Goal: Communication & Community: Answer question/provide support

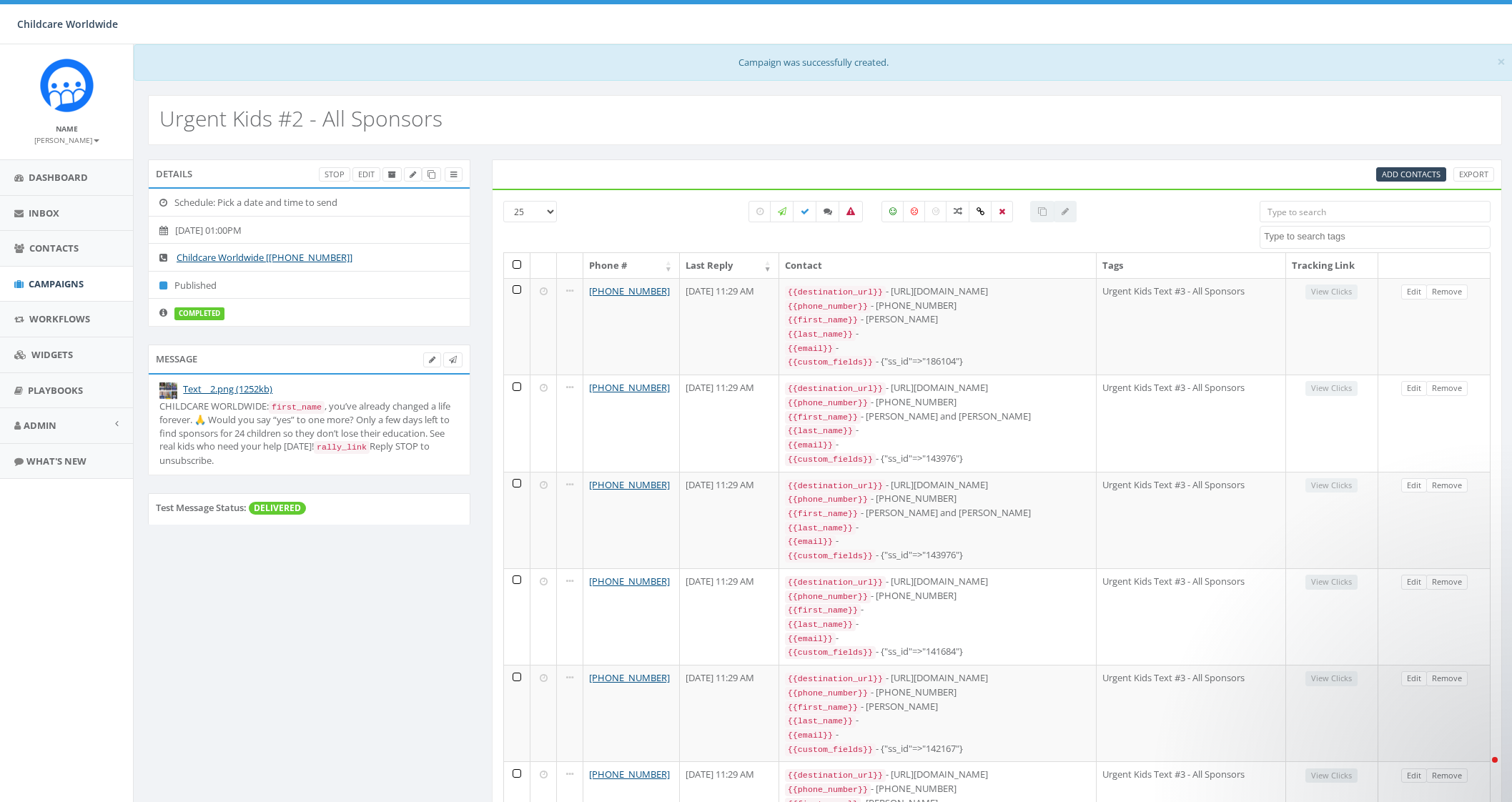
select select
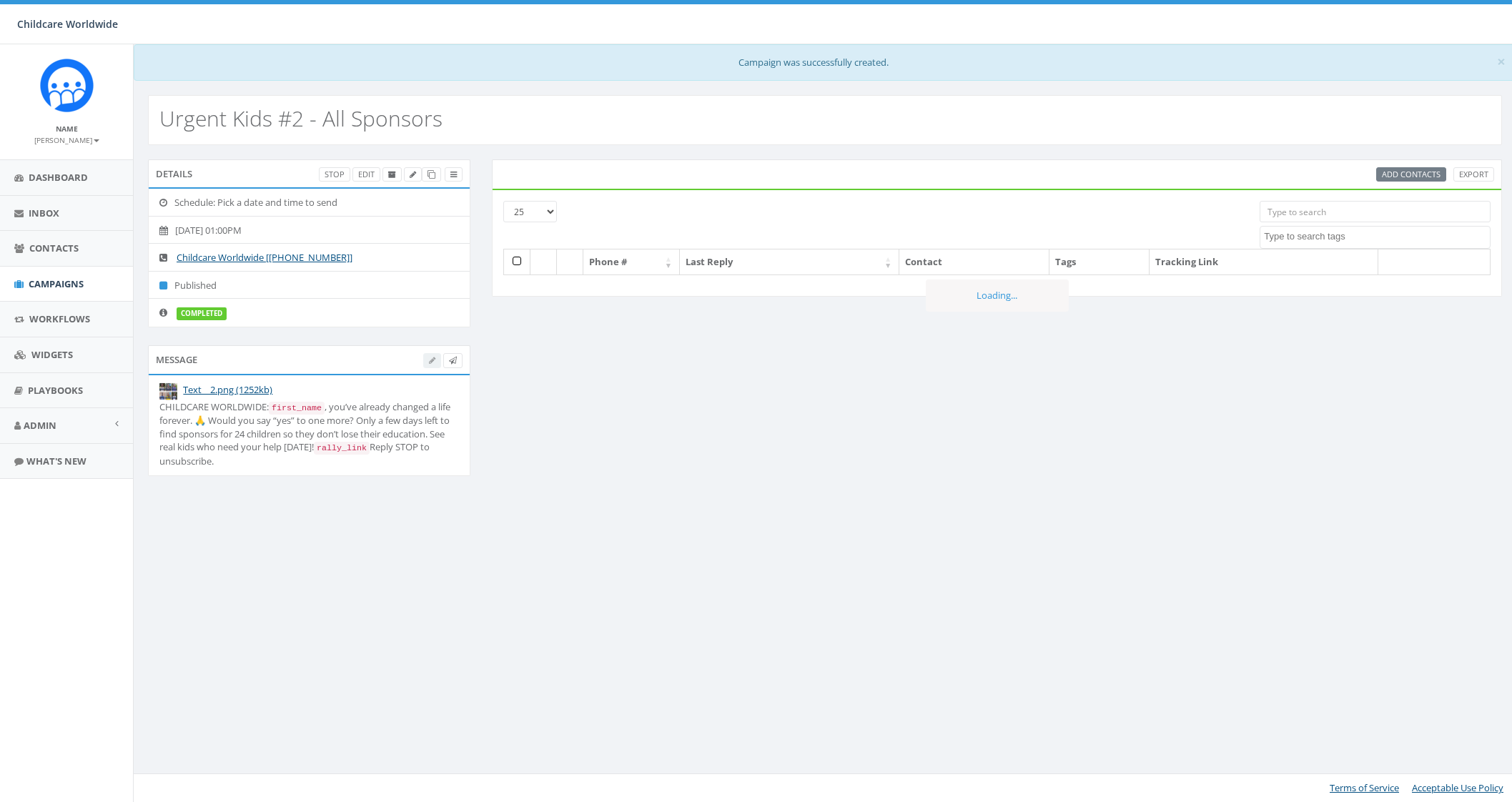
select select
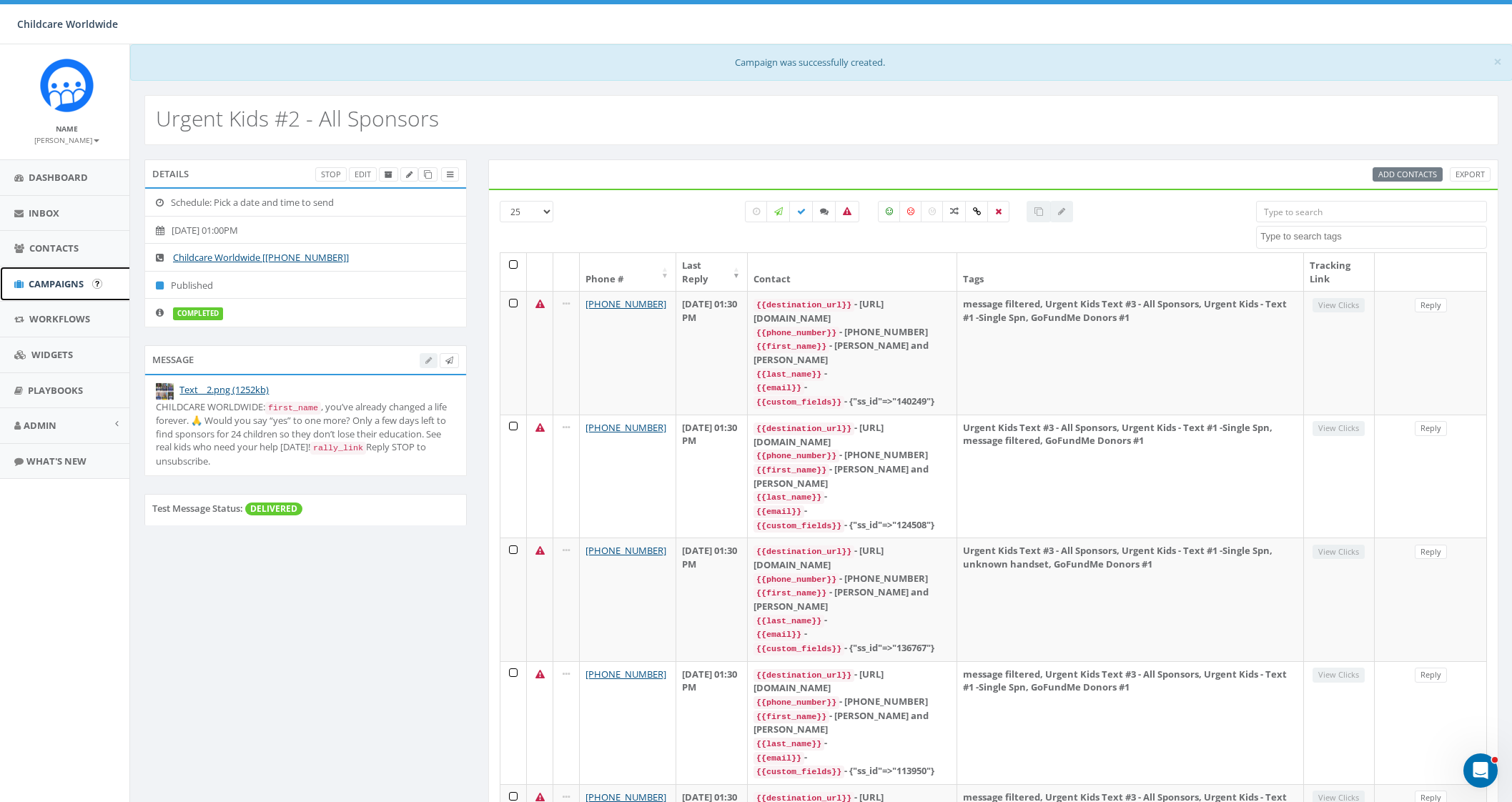
click at [57, 279] on span "Campaigns" at bounding box center [56, 284] width 55 height 13
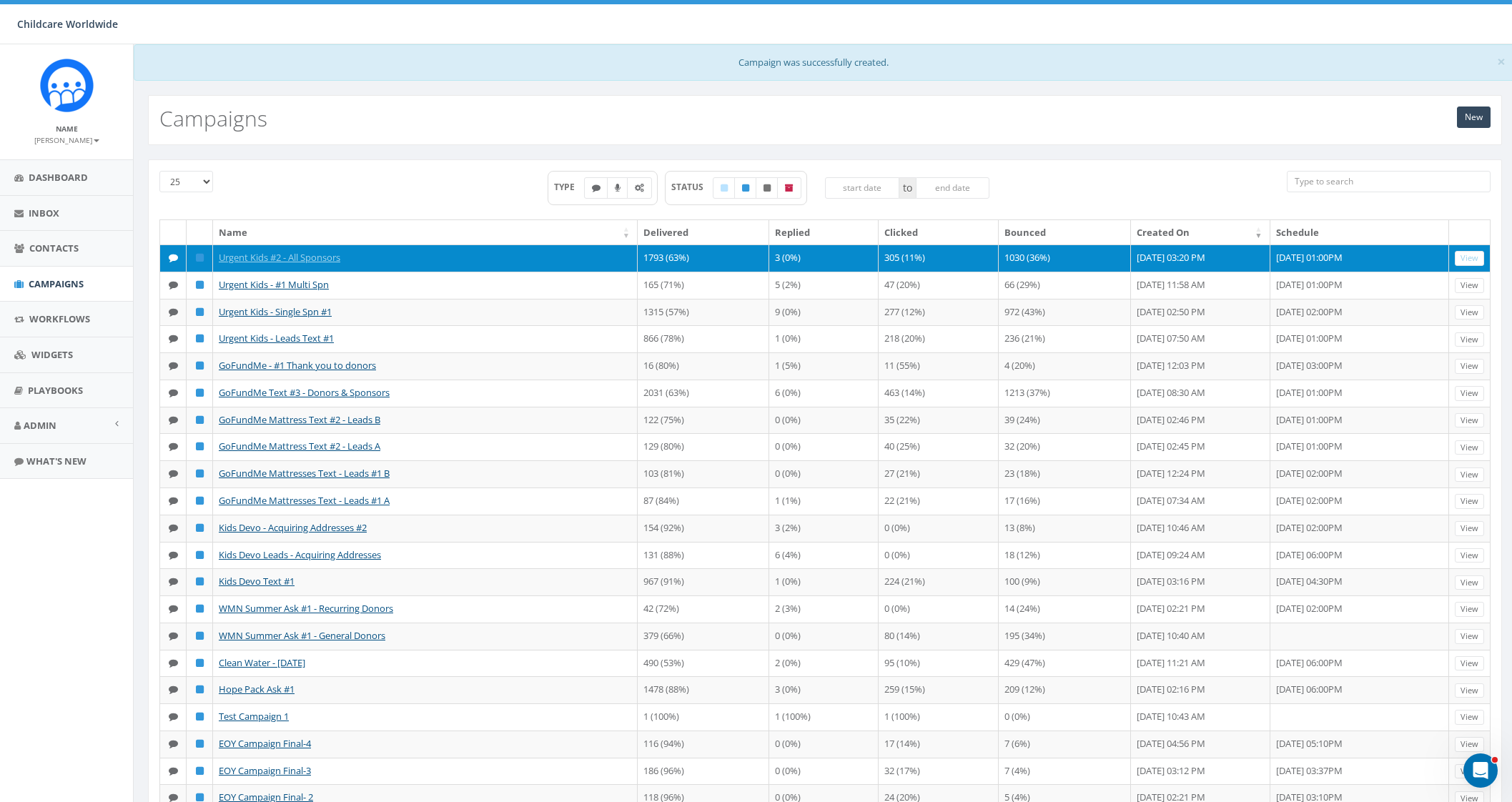
click at [879, 255] on td "305 (11%)" at bounding box center [939, 258] width 120 height 27
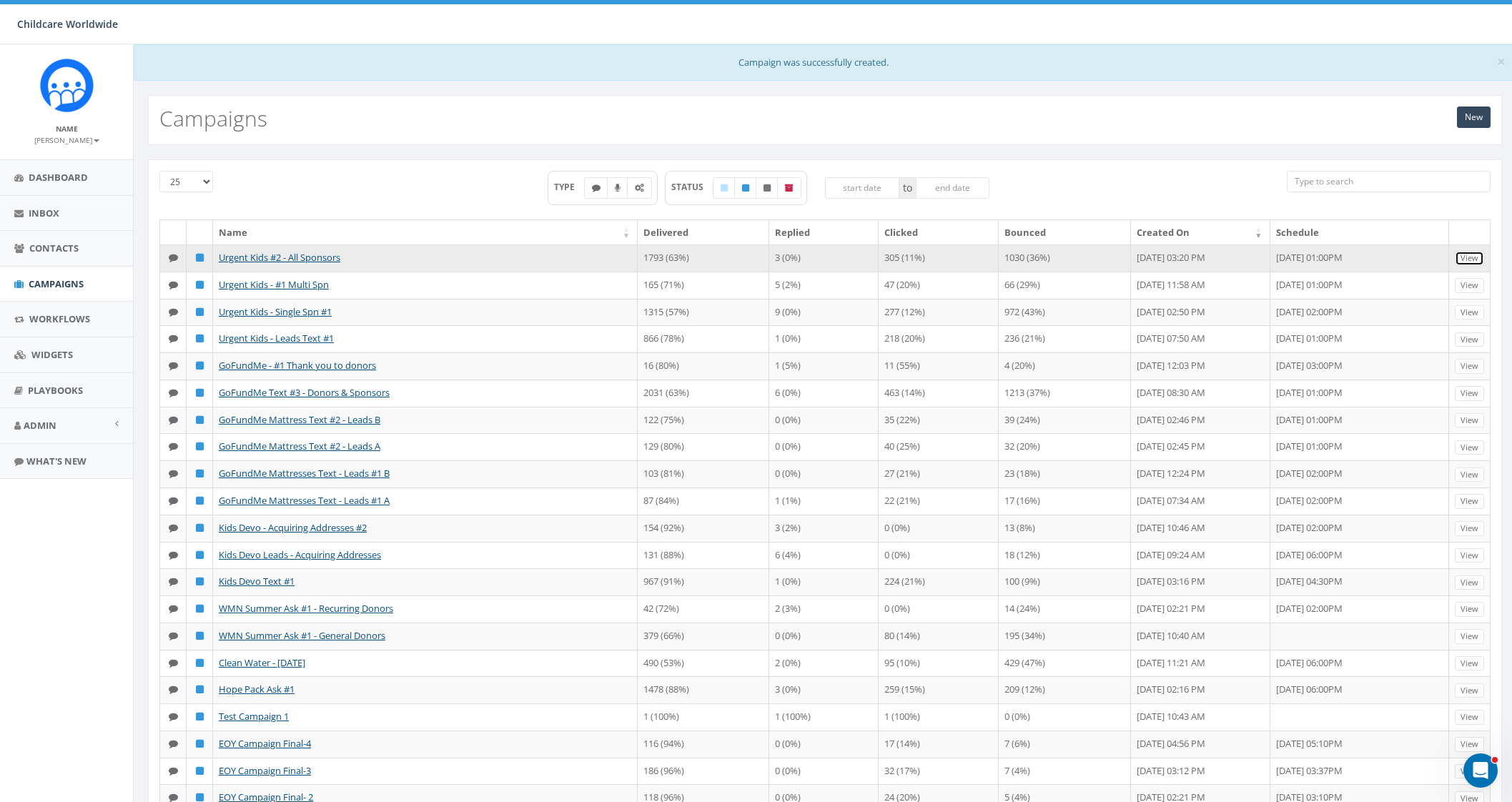
click at [1475, 255] on link "View" at bounding box center [1469, 258] width 29 height 15
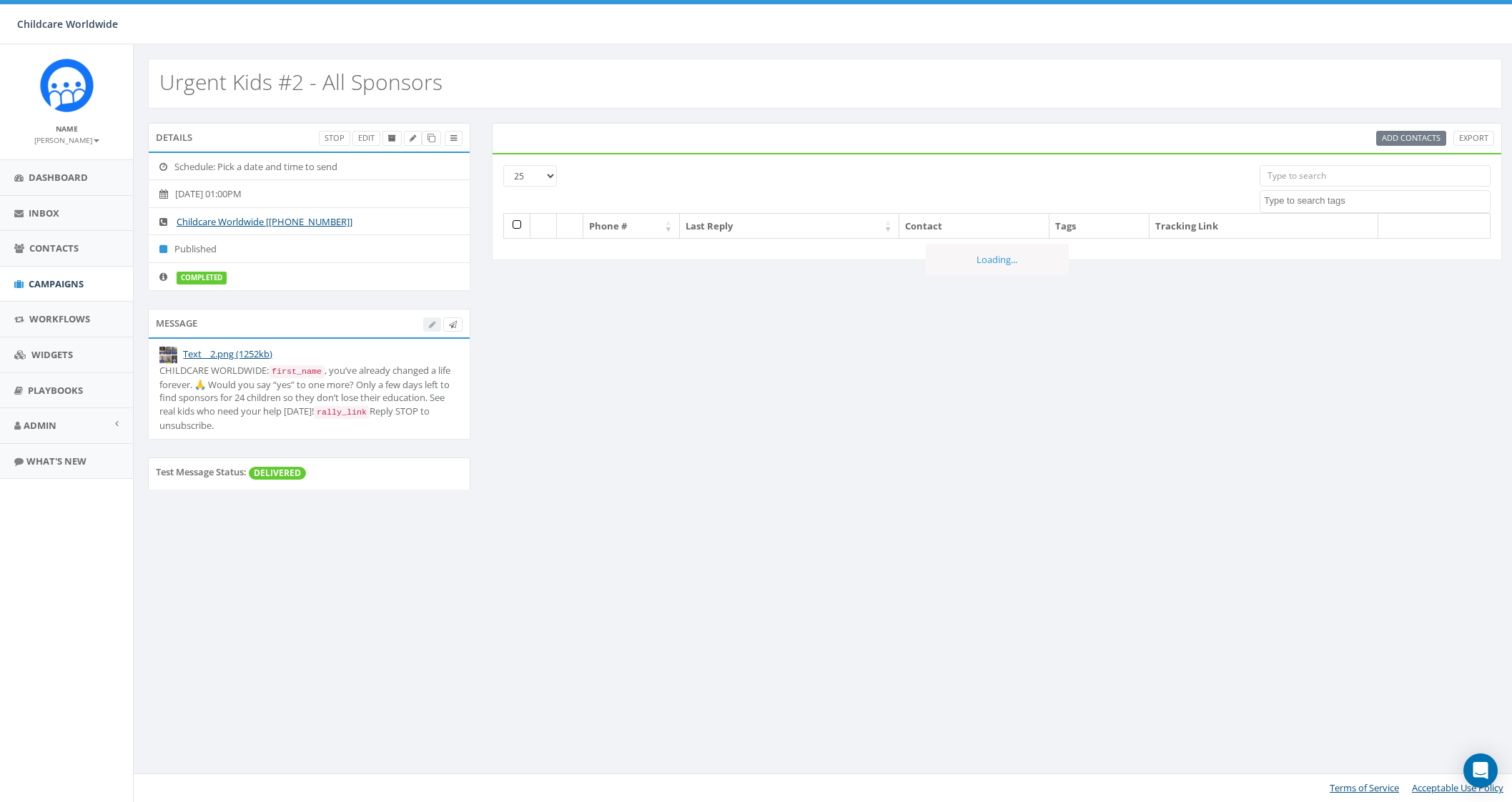
select select
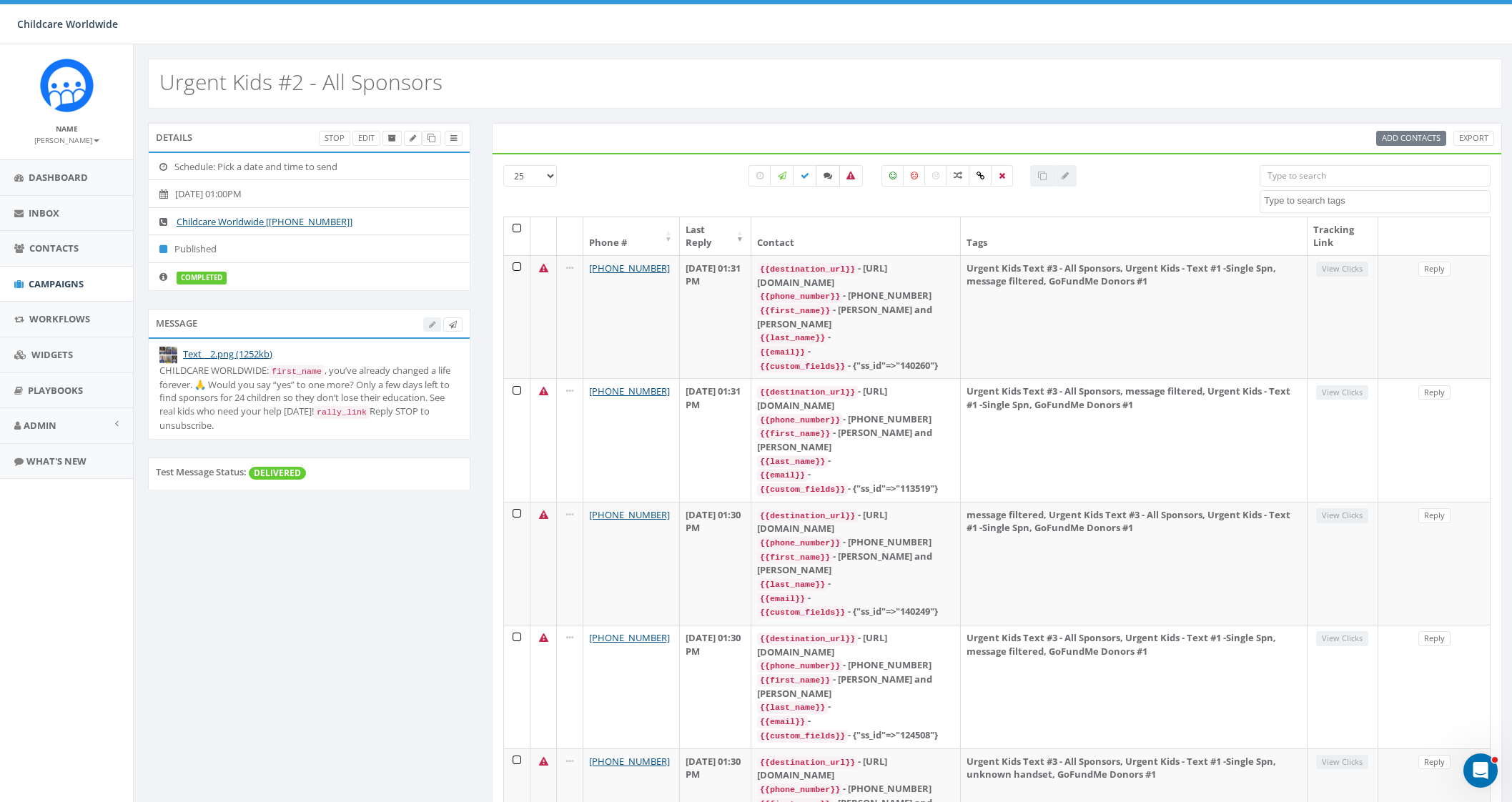
click at [822, 178] on label at bounding box center [828, 176] width 24 height 21
checkbox input "true"
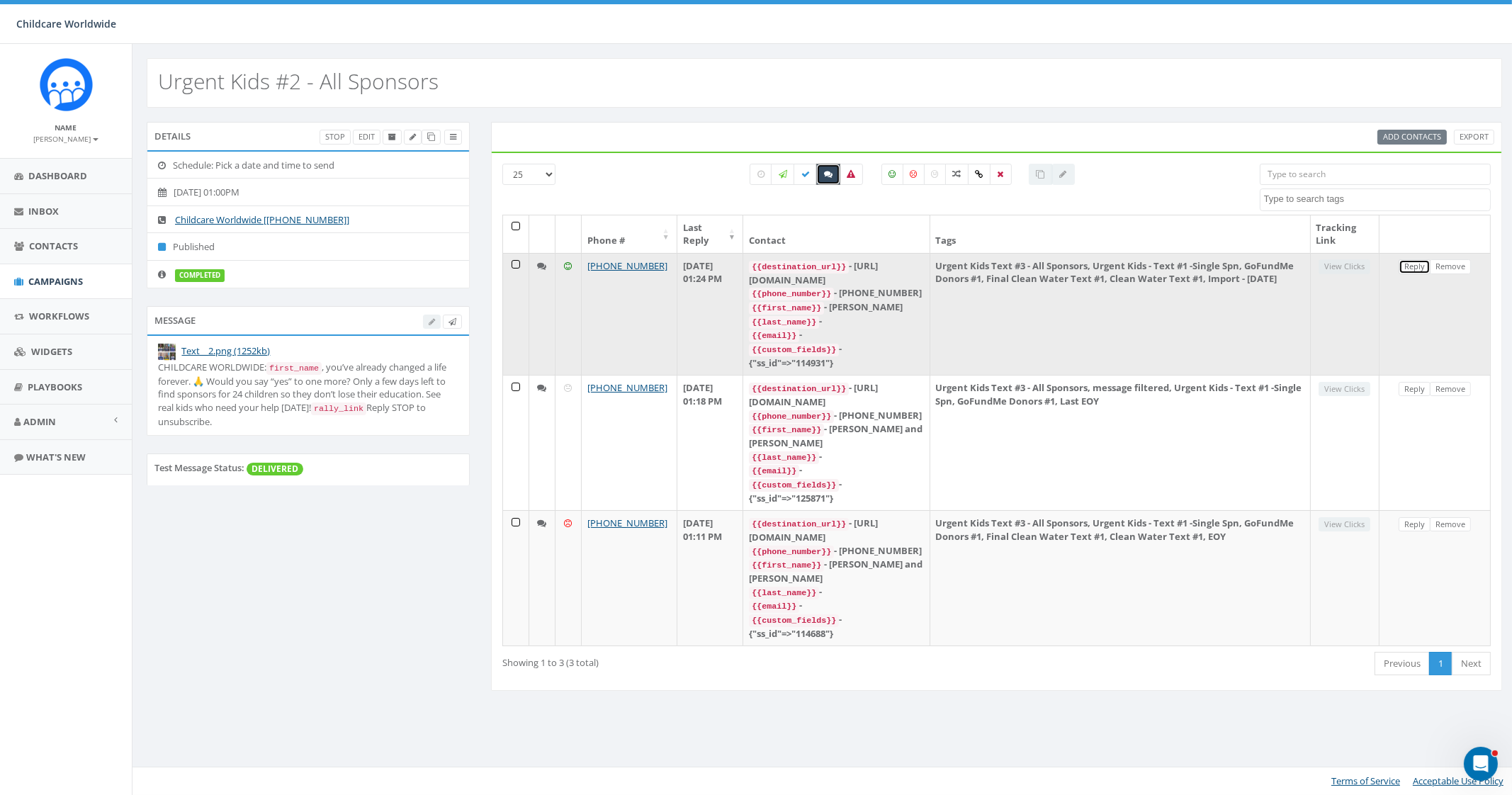
click at [1419, 263] on link "Reply" at bounding box center [1414, 267] width 32 height 15
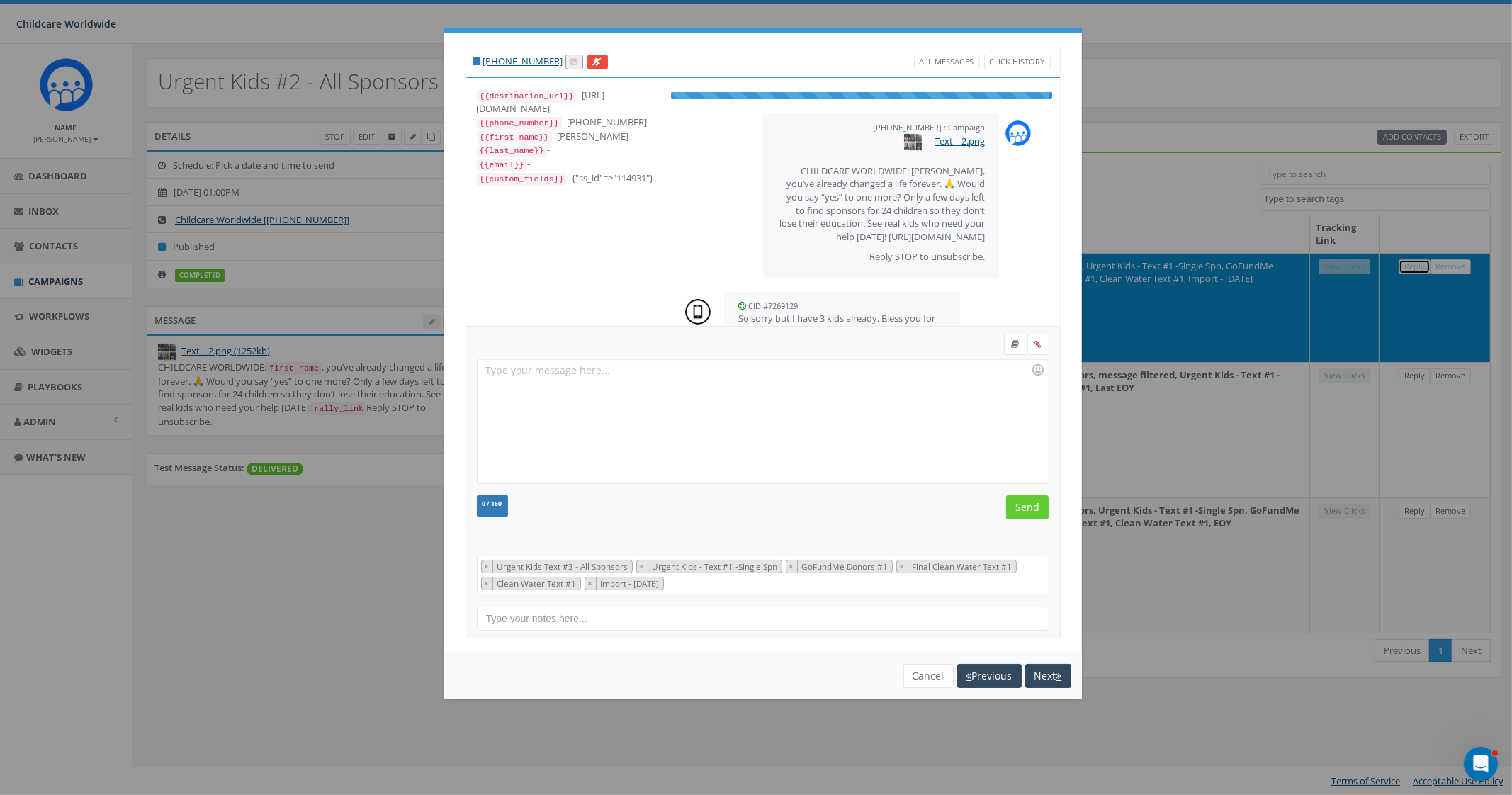
scroll to position [71, 0]
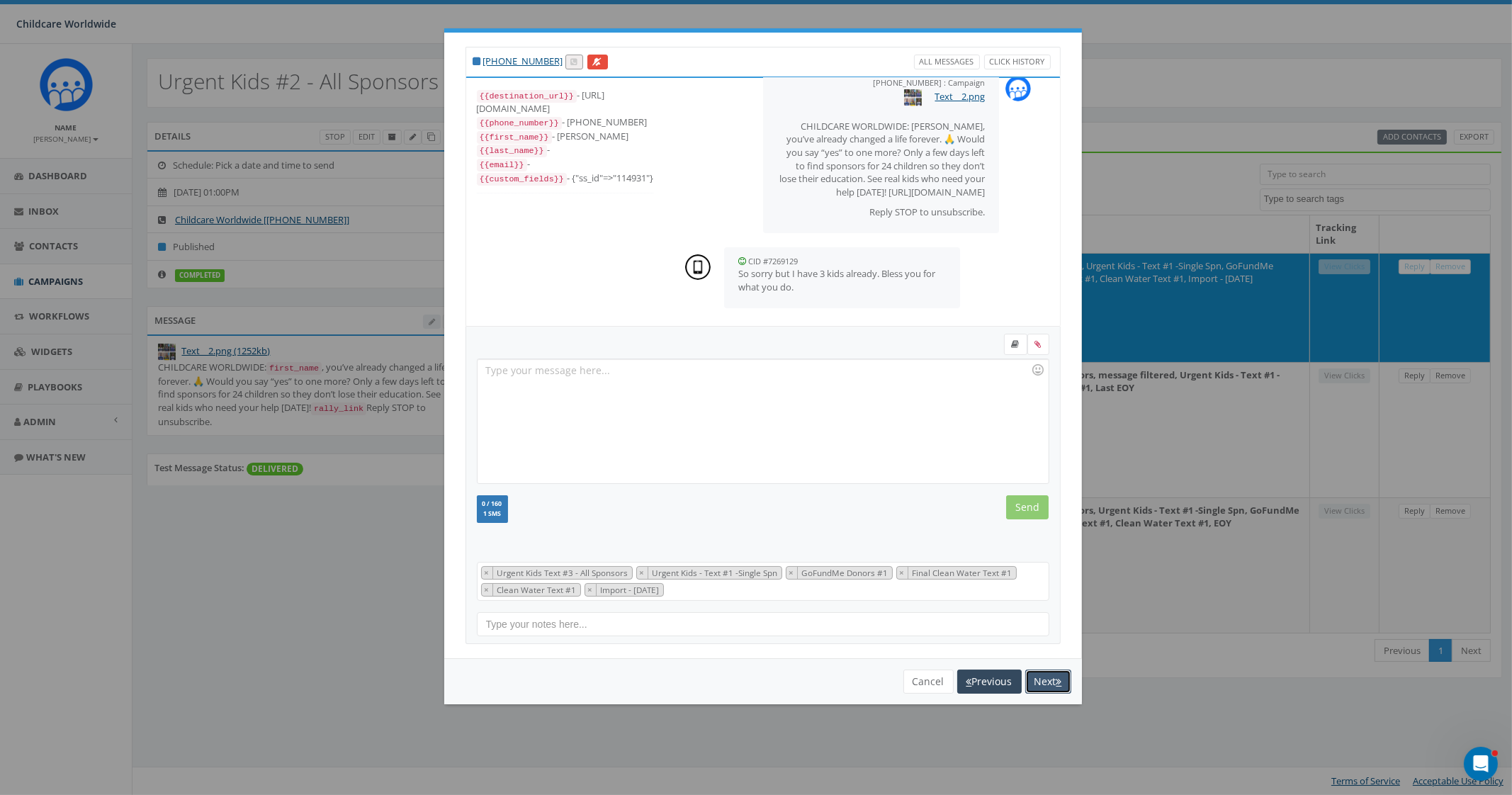
click at [1038, 679] on button "Next" at bounding box center [1047, 682] width 46 height 24
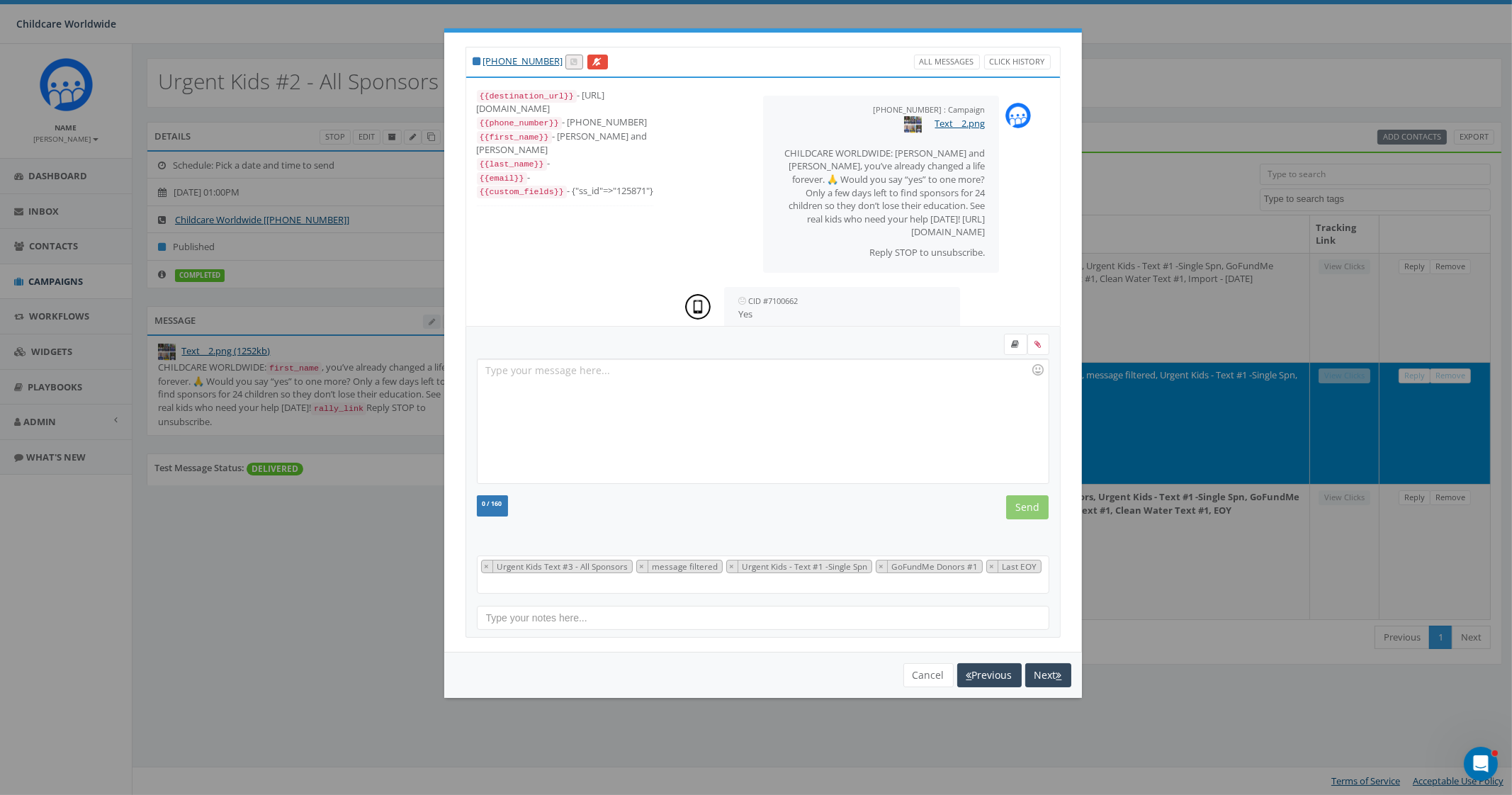
scroll to position [57, 0]
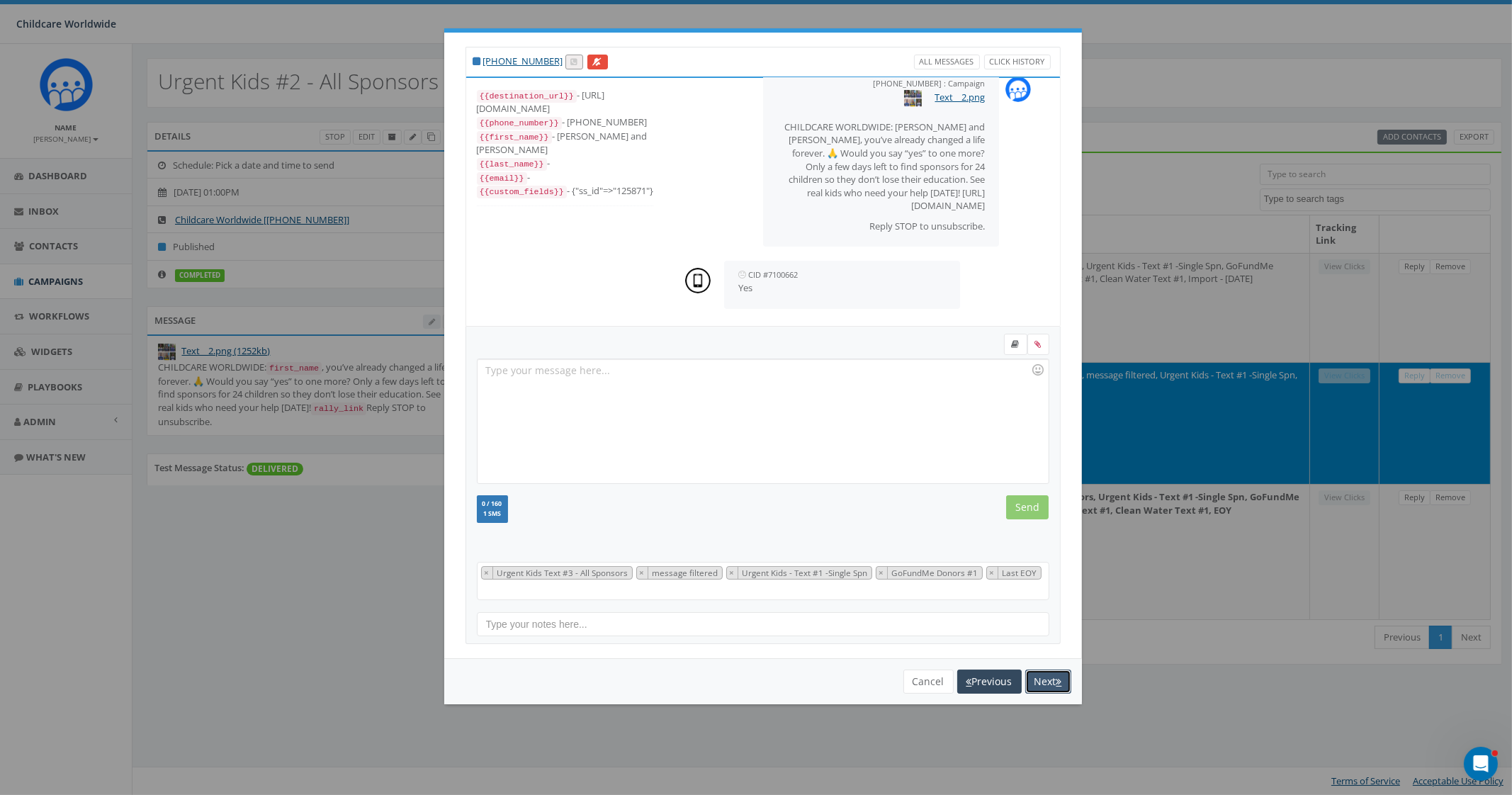
click at [1040, 669] on button "Next" at bounding box center [1047, 682] width 46 height 24
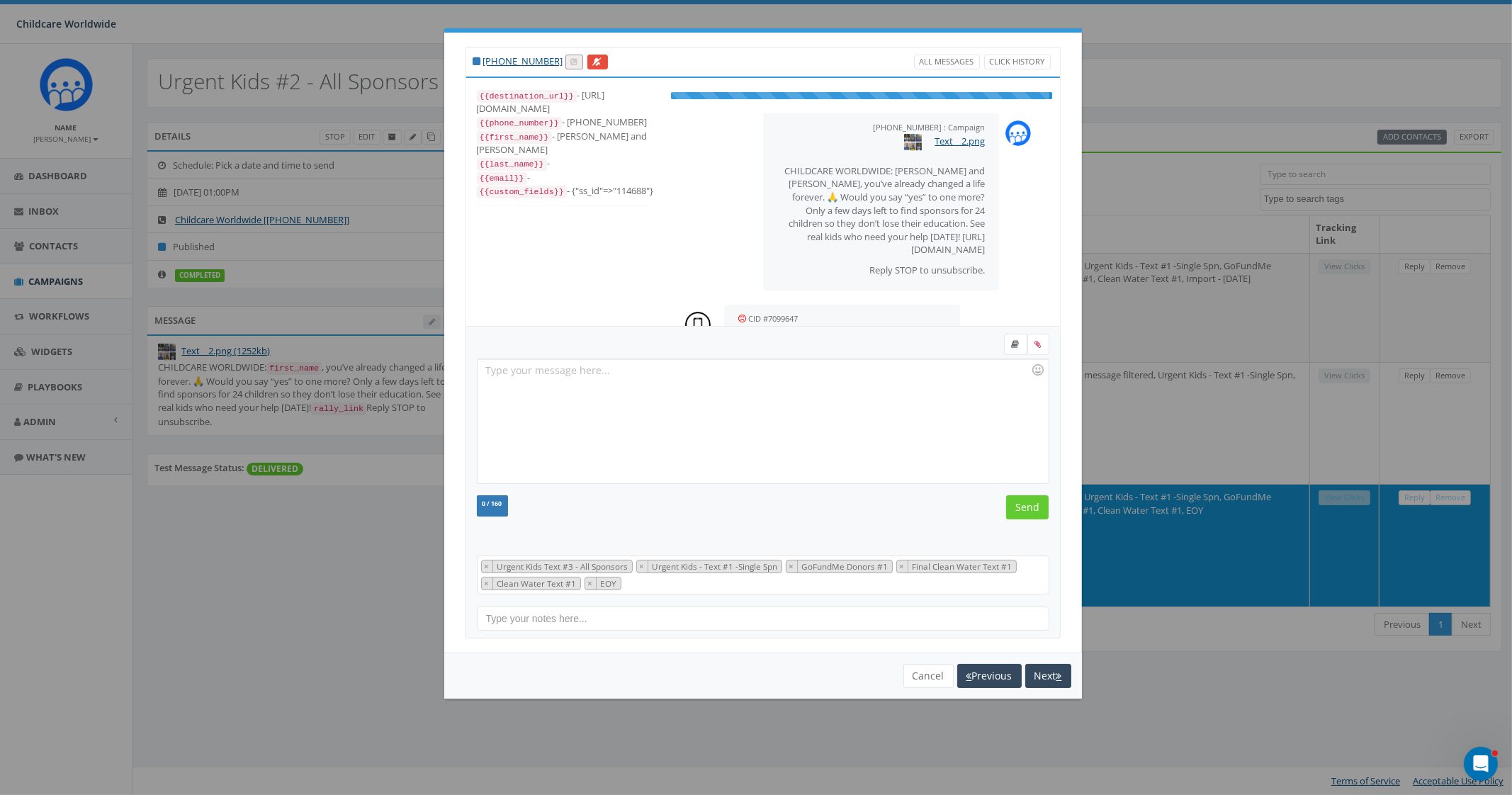
scroll to position [26, 0]
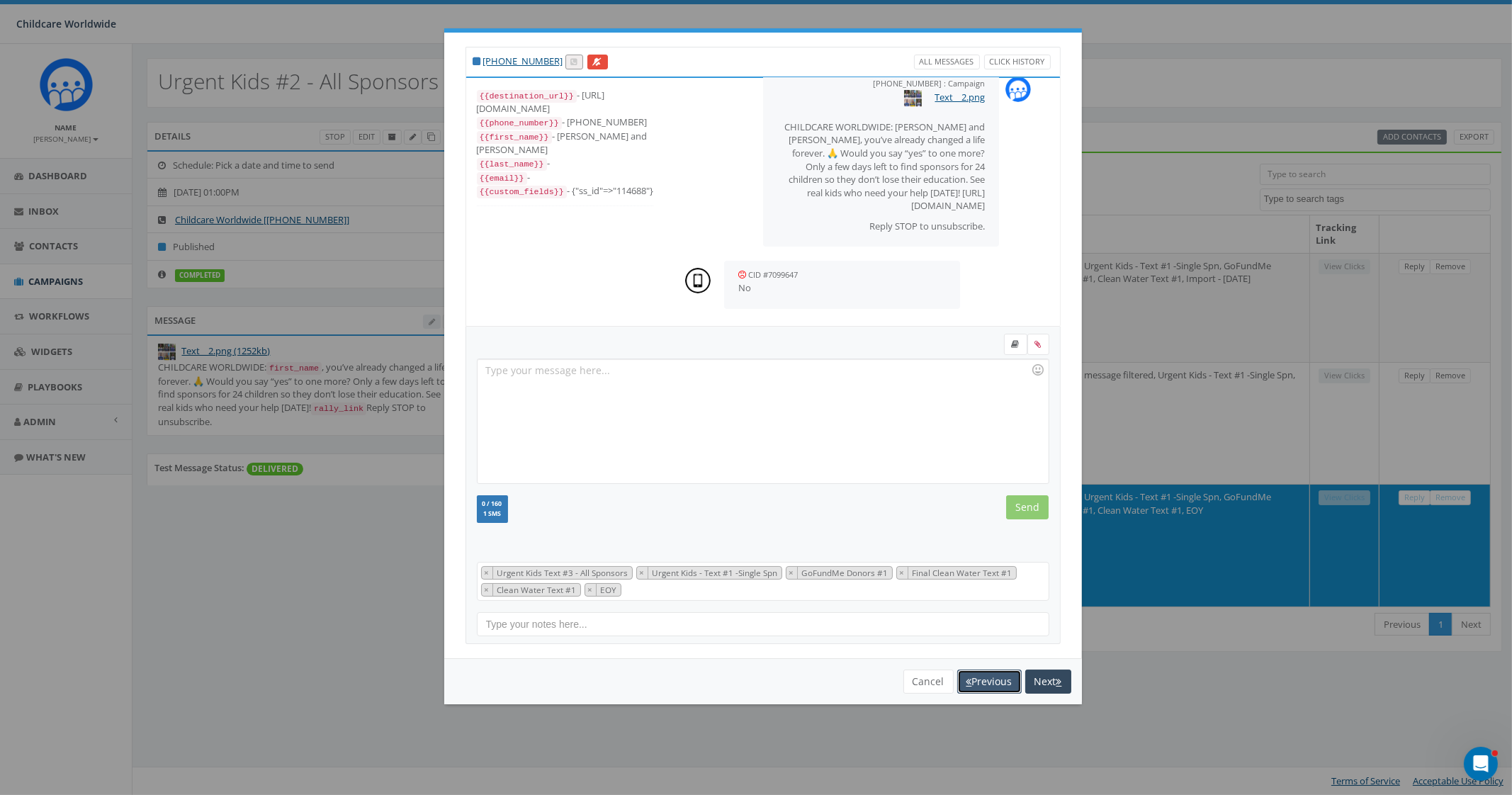
click at [977, 678] on button "Previous" at bounding box center [989, 682] width 65 height 24
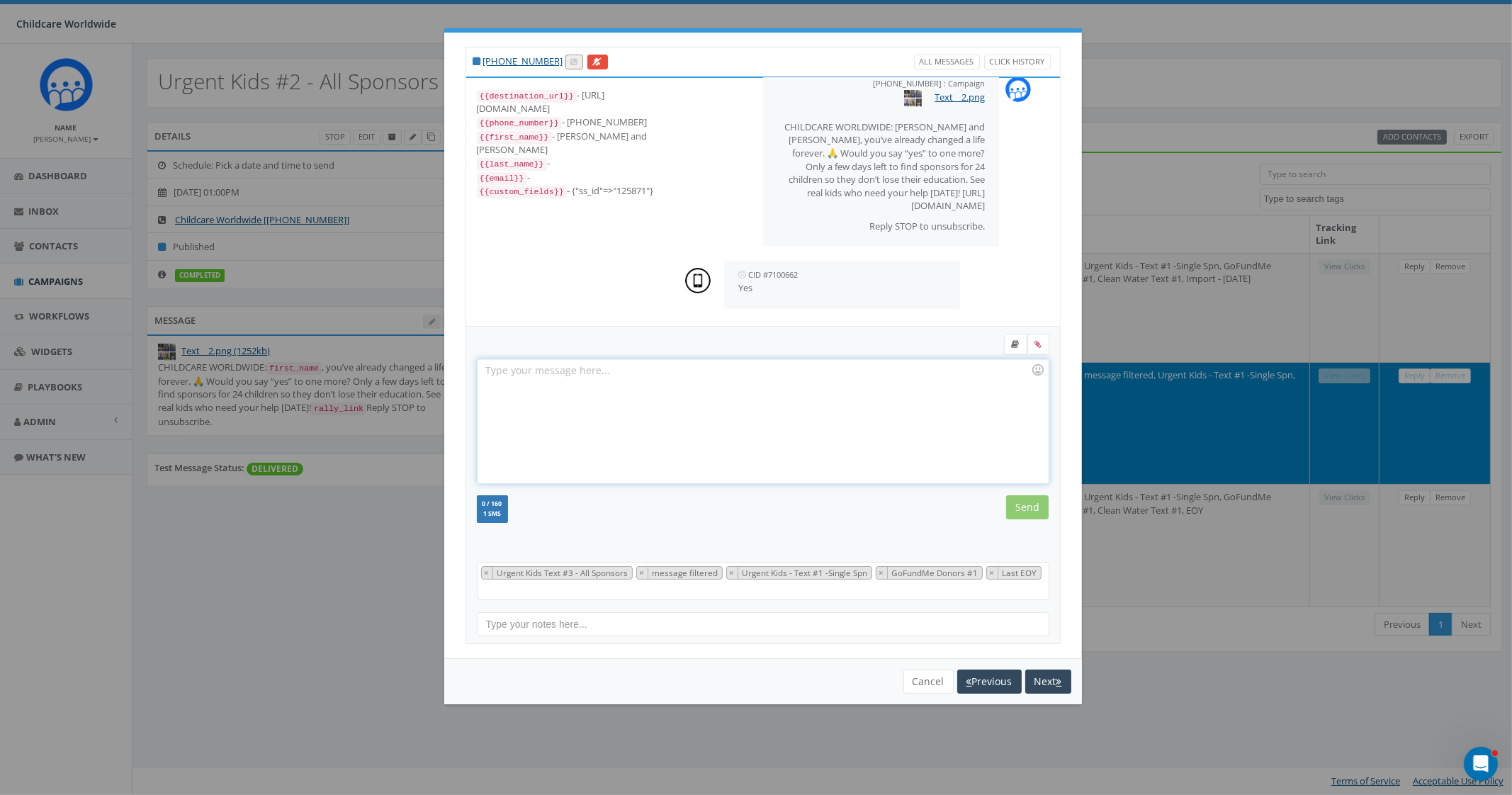
click at [797, 460] on div at bounding box center [762, 421] width 570 height 124
click at [922, 669] on button "Cancel" at bounding box center [928, 682] width 50 height 24
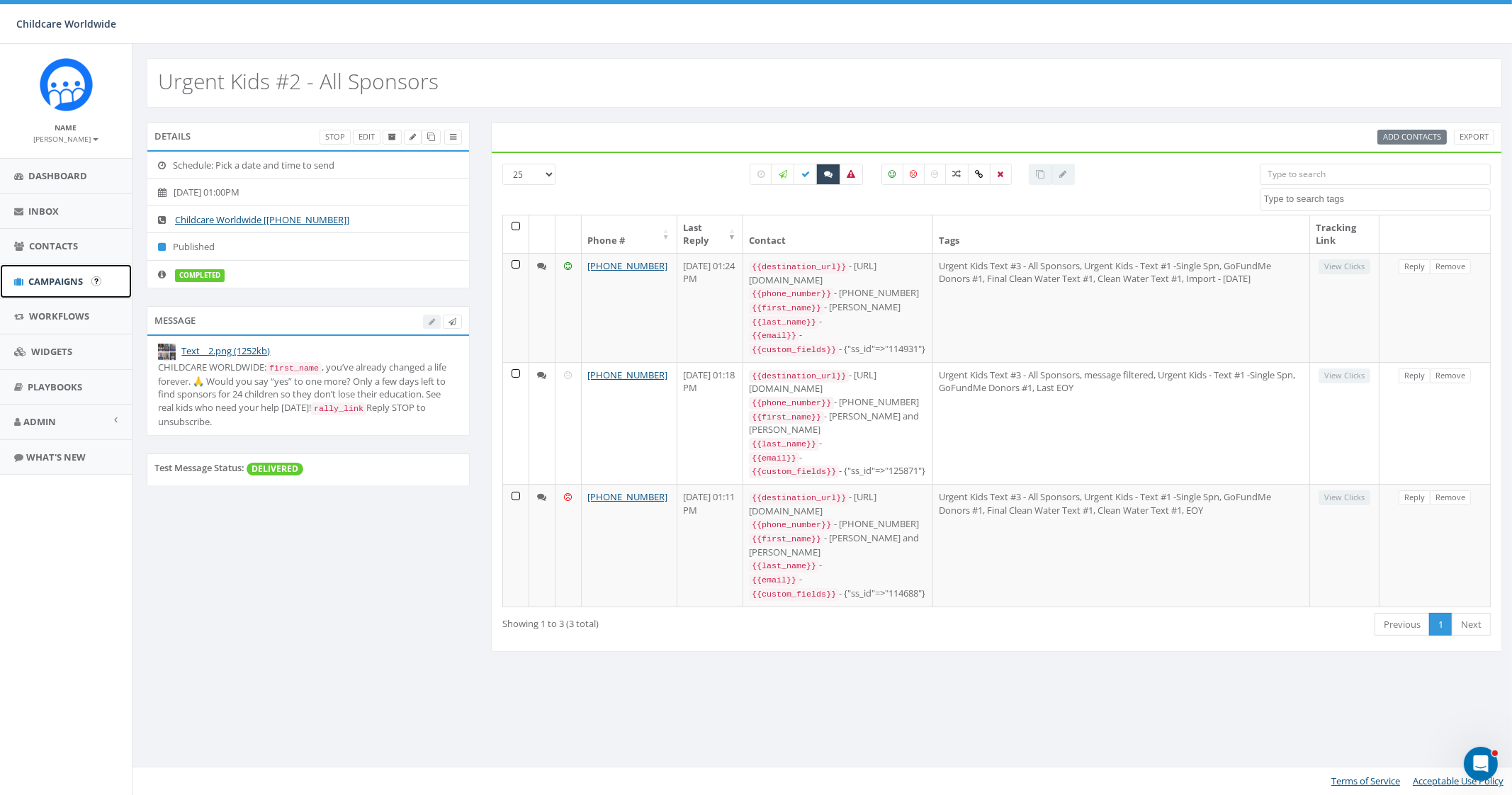
click at [60, 290] on link "Campaigns" at bounding box center [66, 282] width 132 height 35
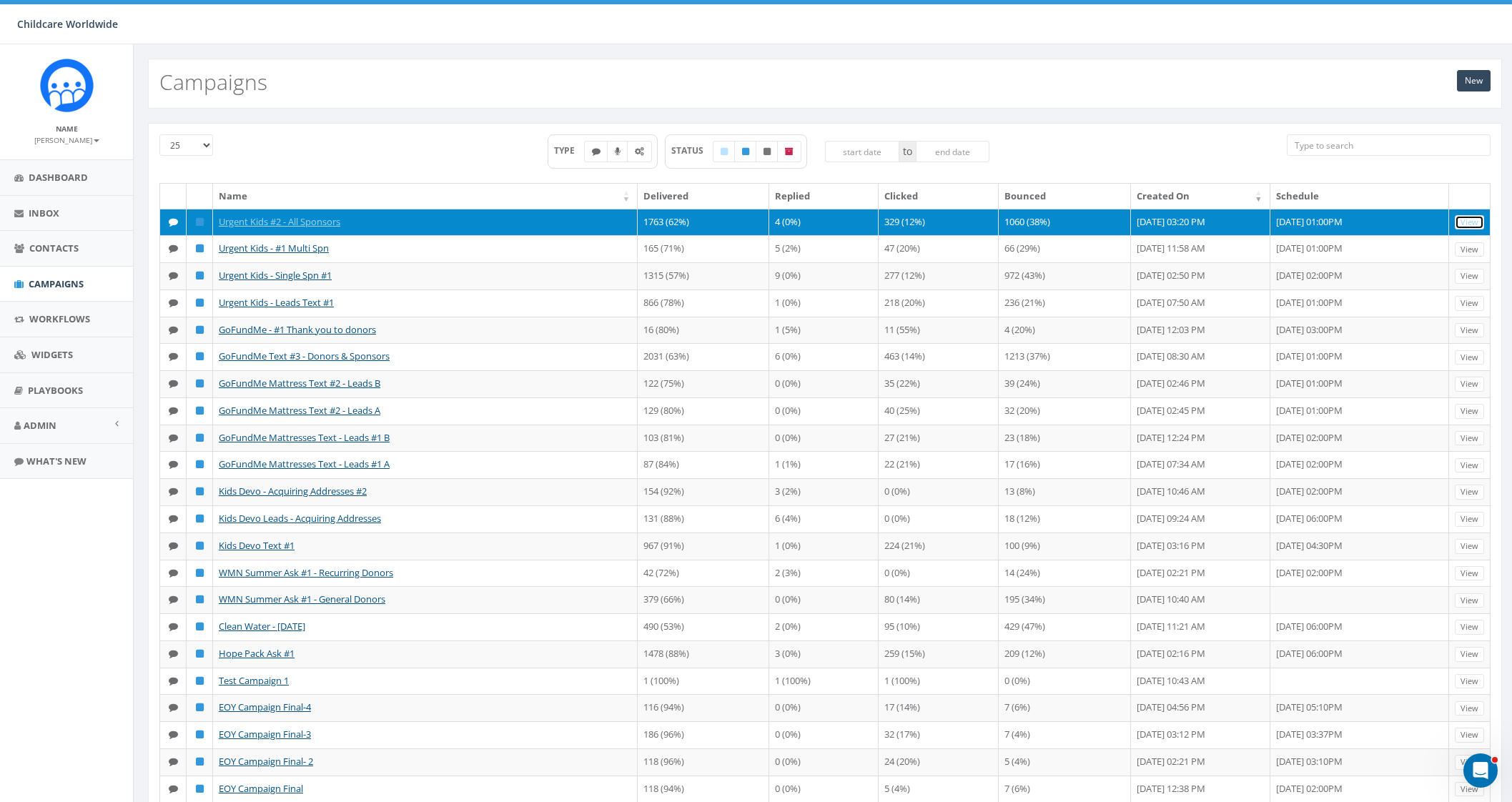
click at [1472, 221] on link "View" at bounding box center [1469, 222] width 29 height 15
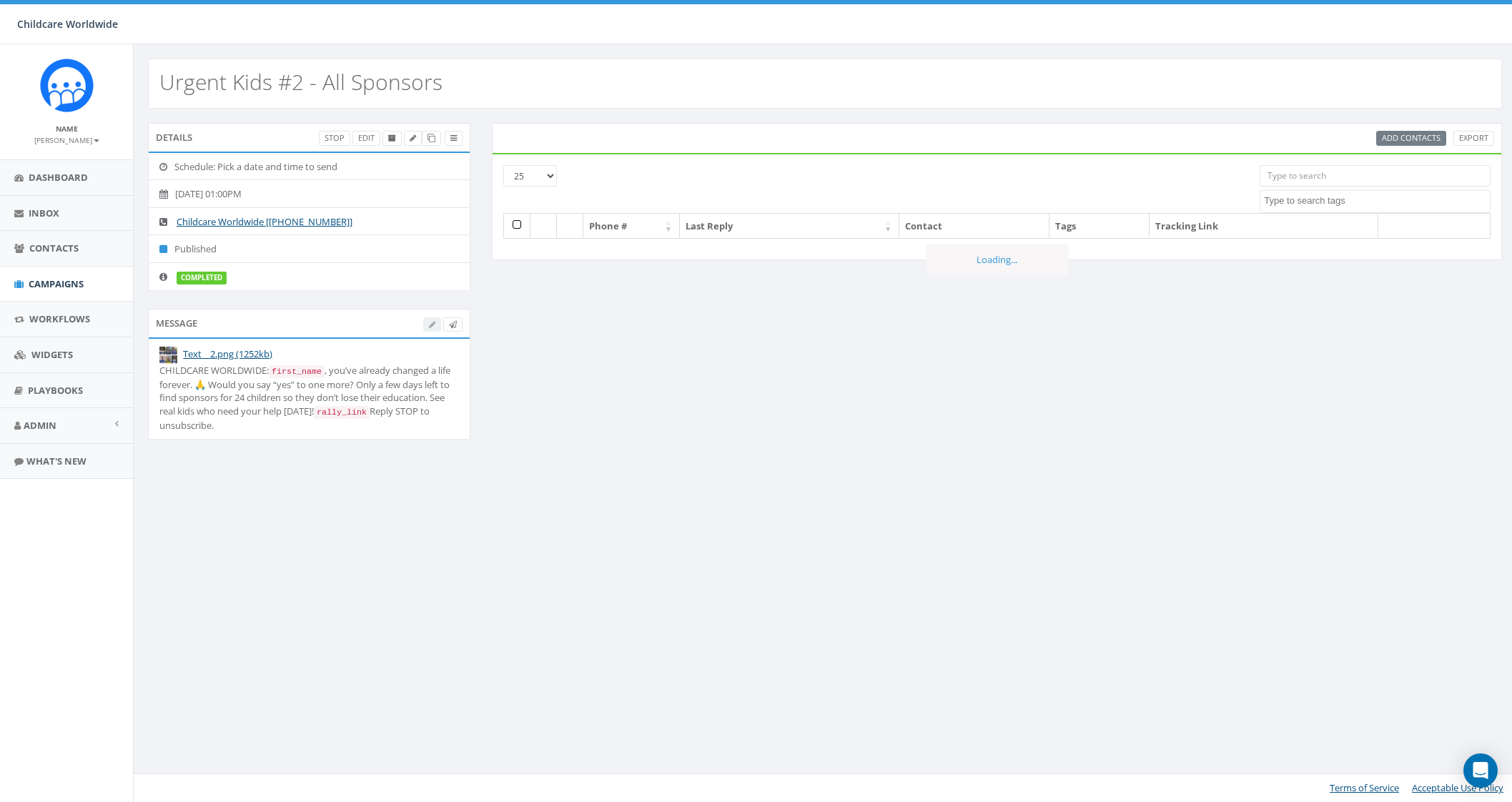
select select
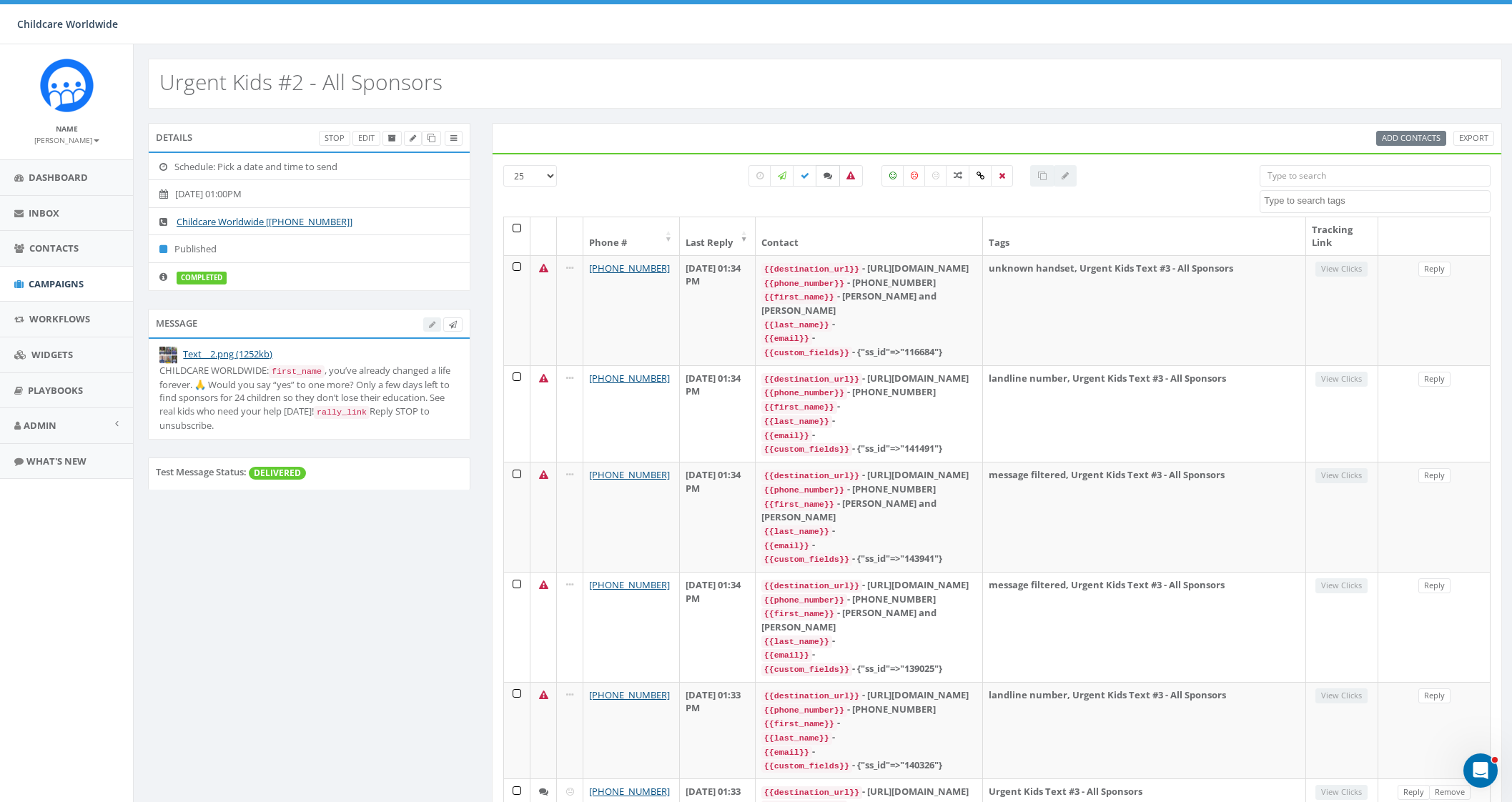
click at [826, 178] on icon at bounding box center [828, 176] width 9 height 9
checkbox input "true"
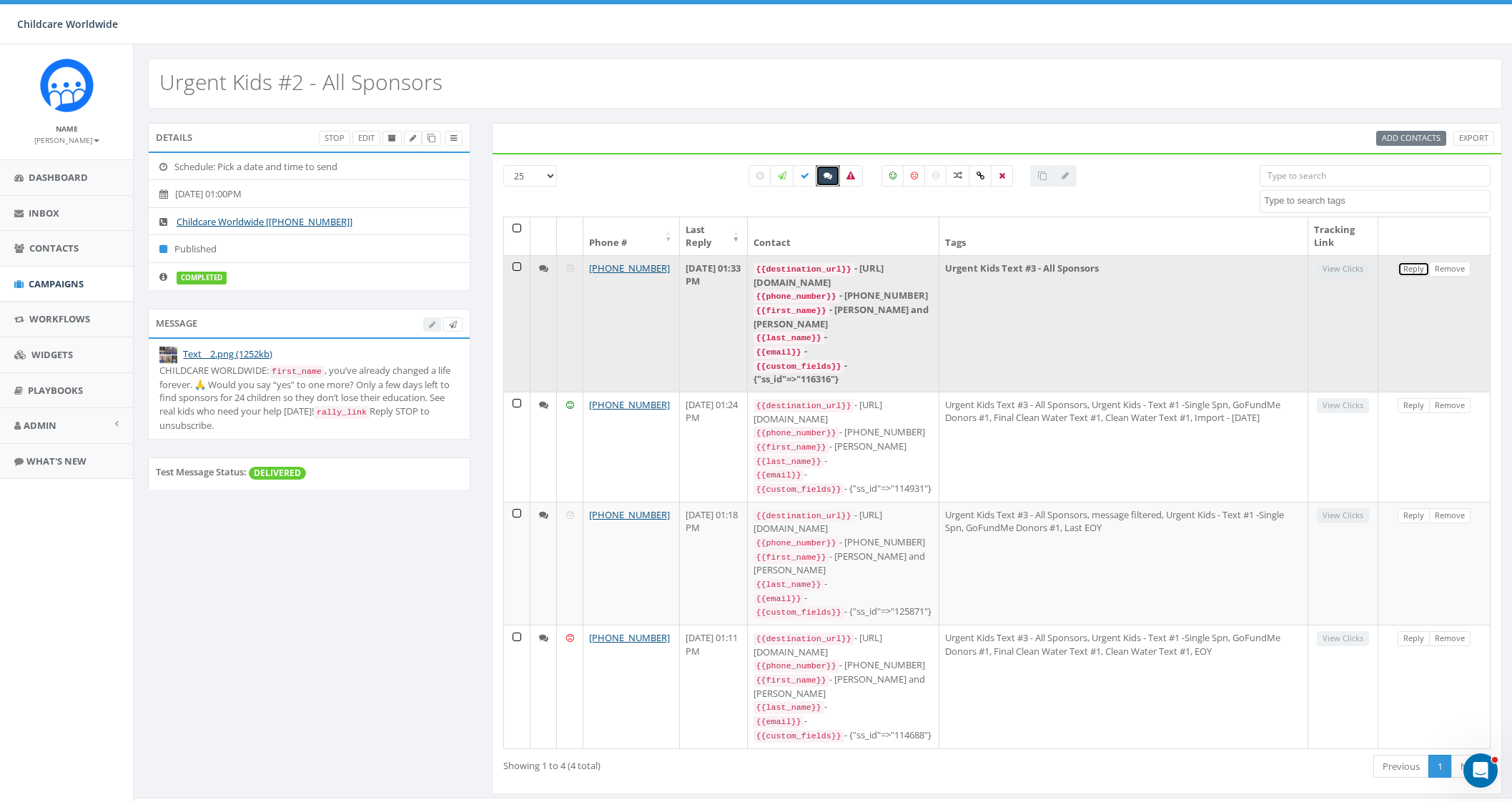
click at [1409, 265] on link "Reply" at bounding box center [1413, 269] width 32 height 15
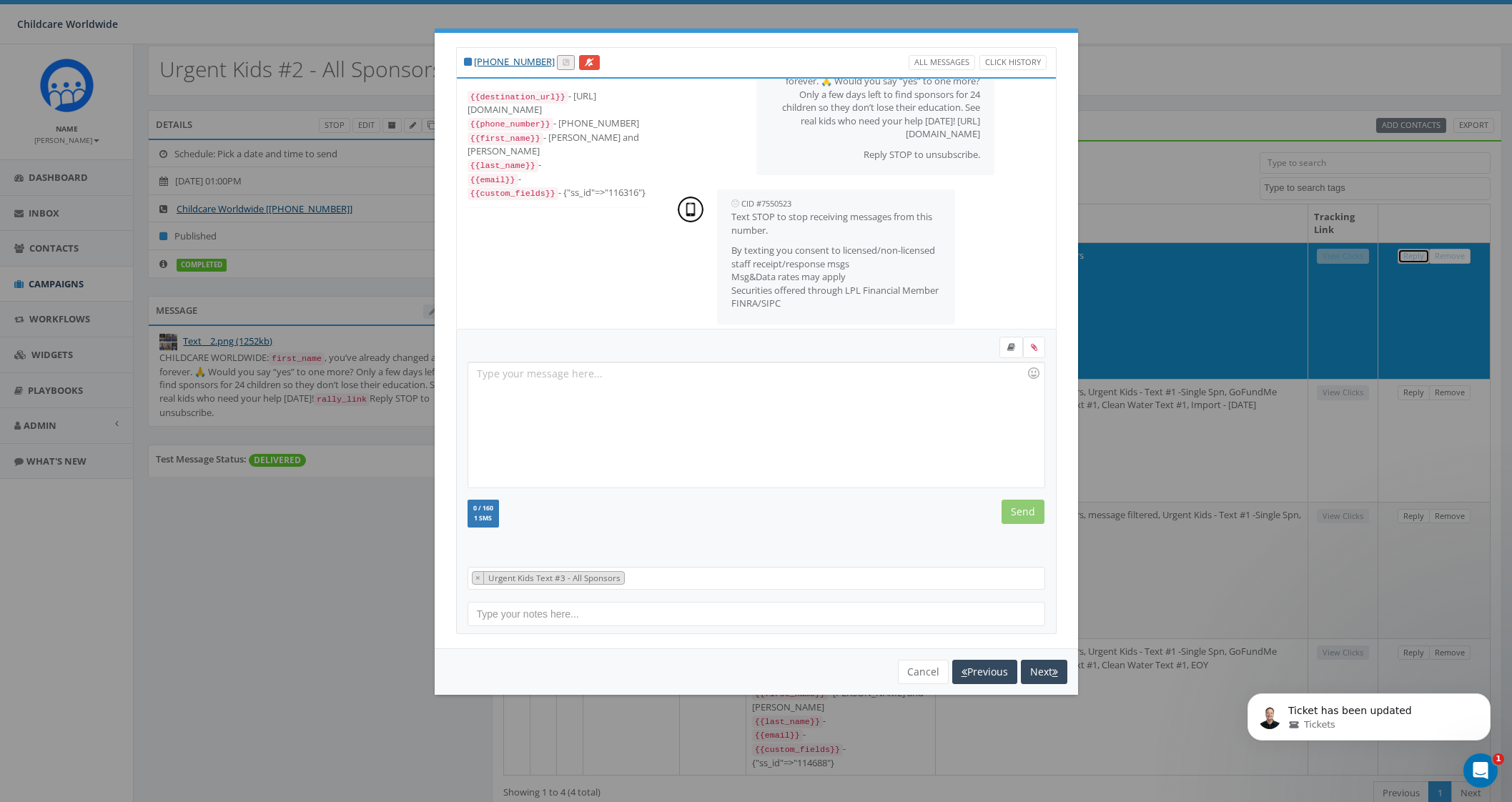
scroll to position [114, 0]
click at [921, 670] on button "Cancel" at bounding box center [923, 672] width 51 height 24
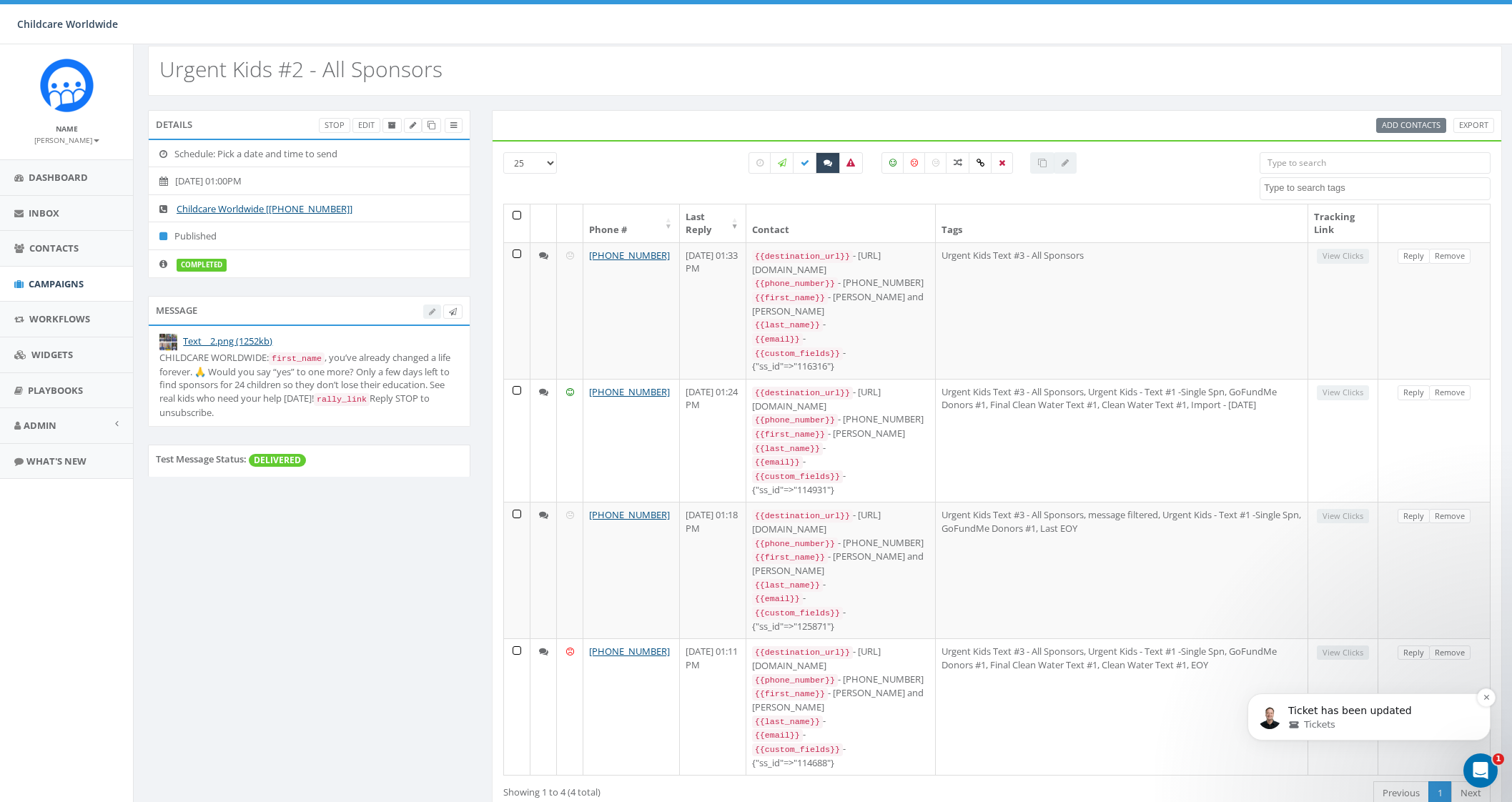
click at [1340, 713] on p "Ticket has been updated" at bounding box center [1380, 711] width 185 height 14
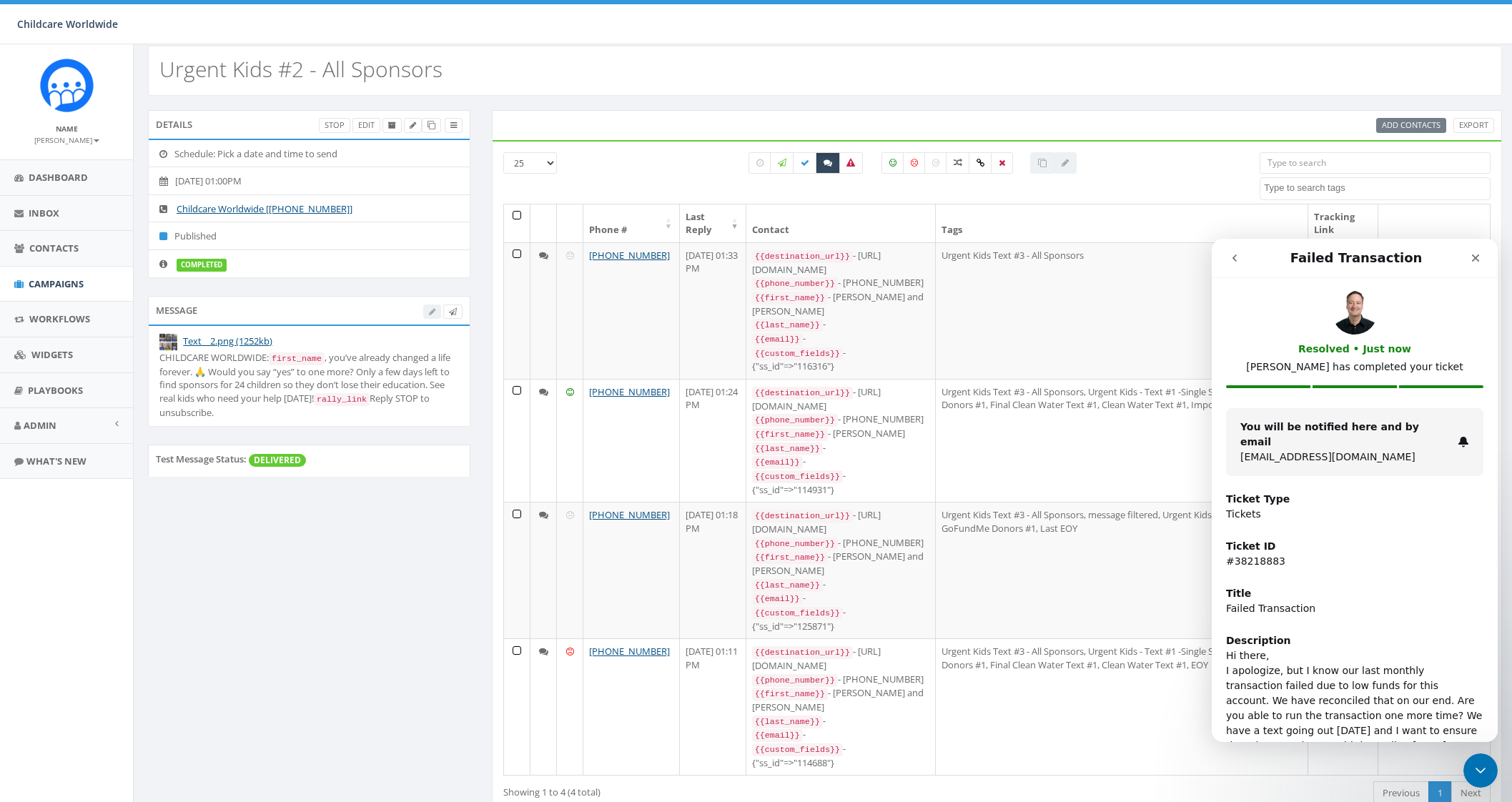
scroll to position [0, 0]
click at [1470, 253] on icon "Close" at bounding box center [1476, 258] width 11 height 11
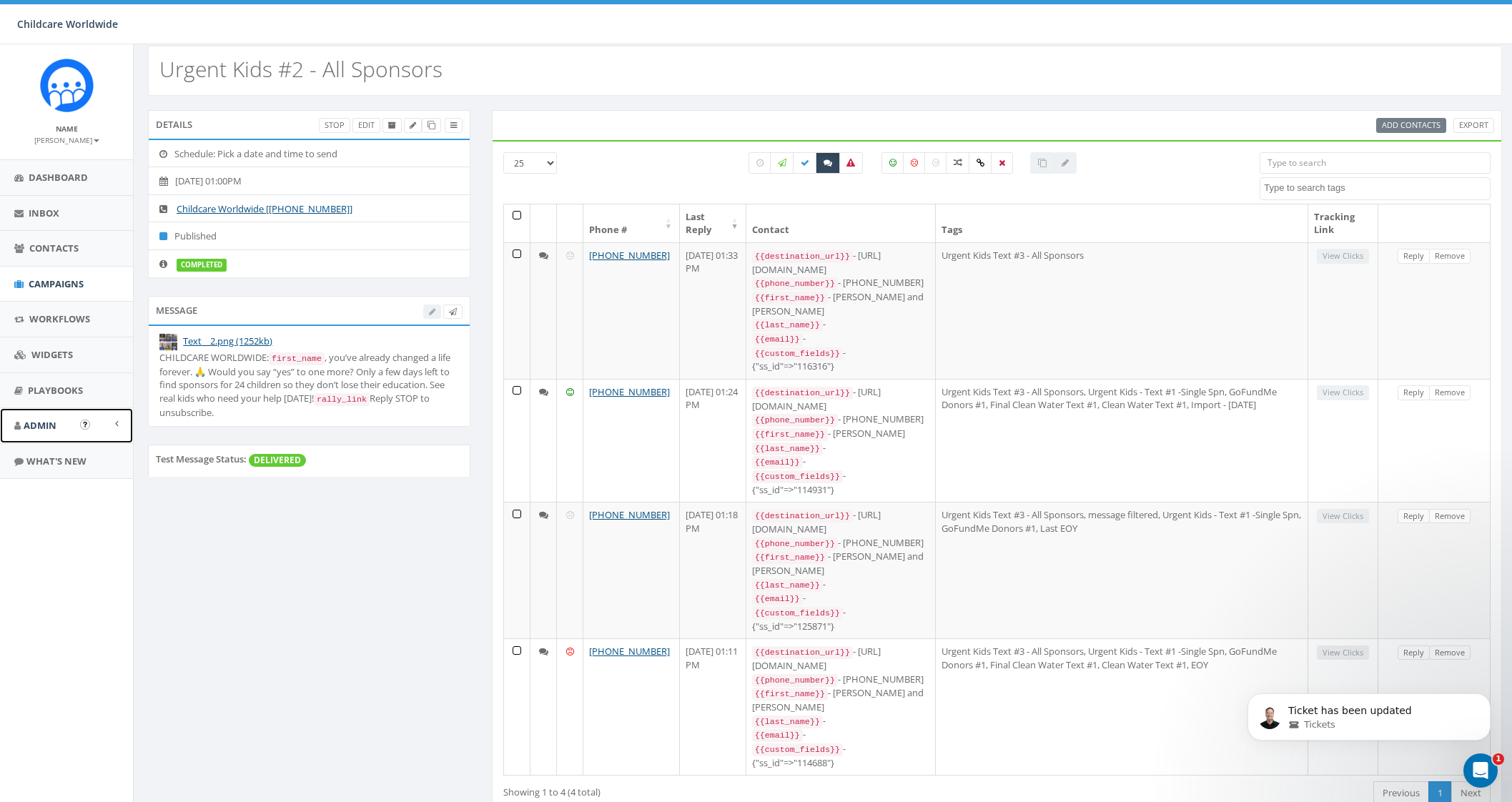
click at [49, 416] on link "Admin" at bounding box center [67, 425] width 133 height 35
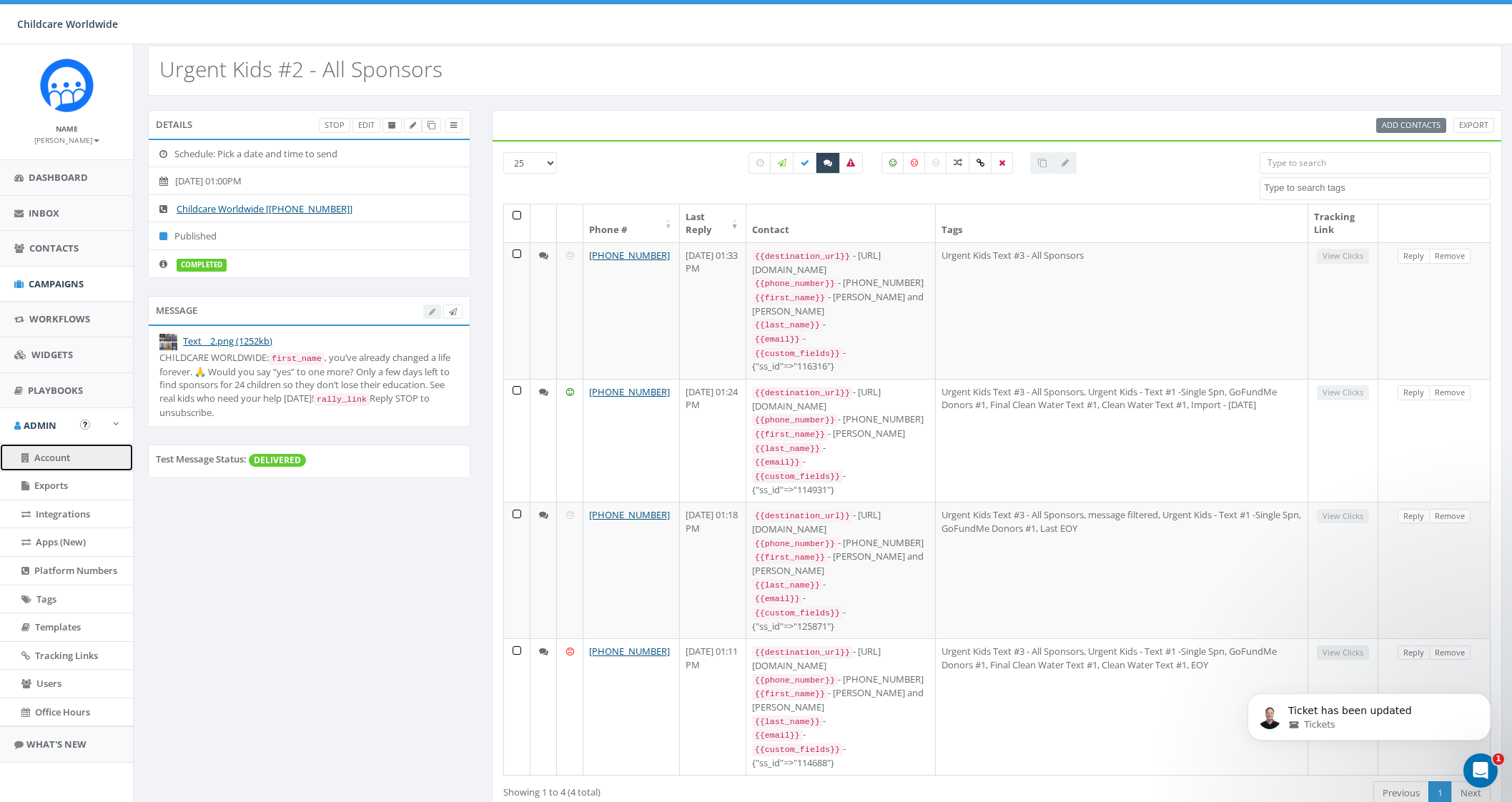
click at [58, 455] on span "Account" at bounding box center [52, 457] width 36 height 13
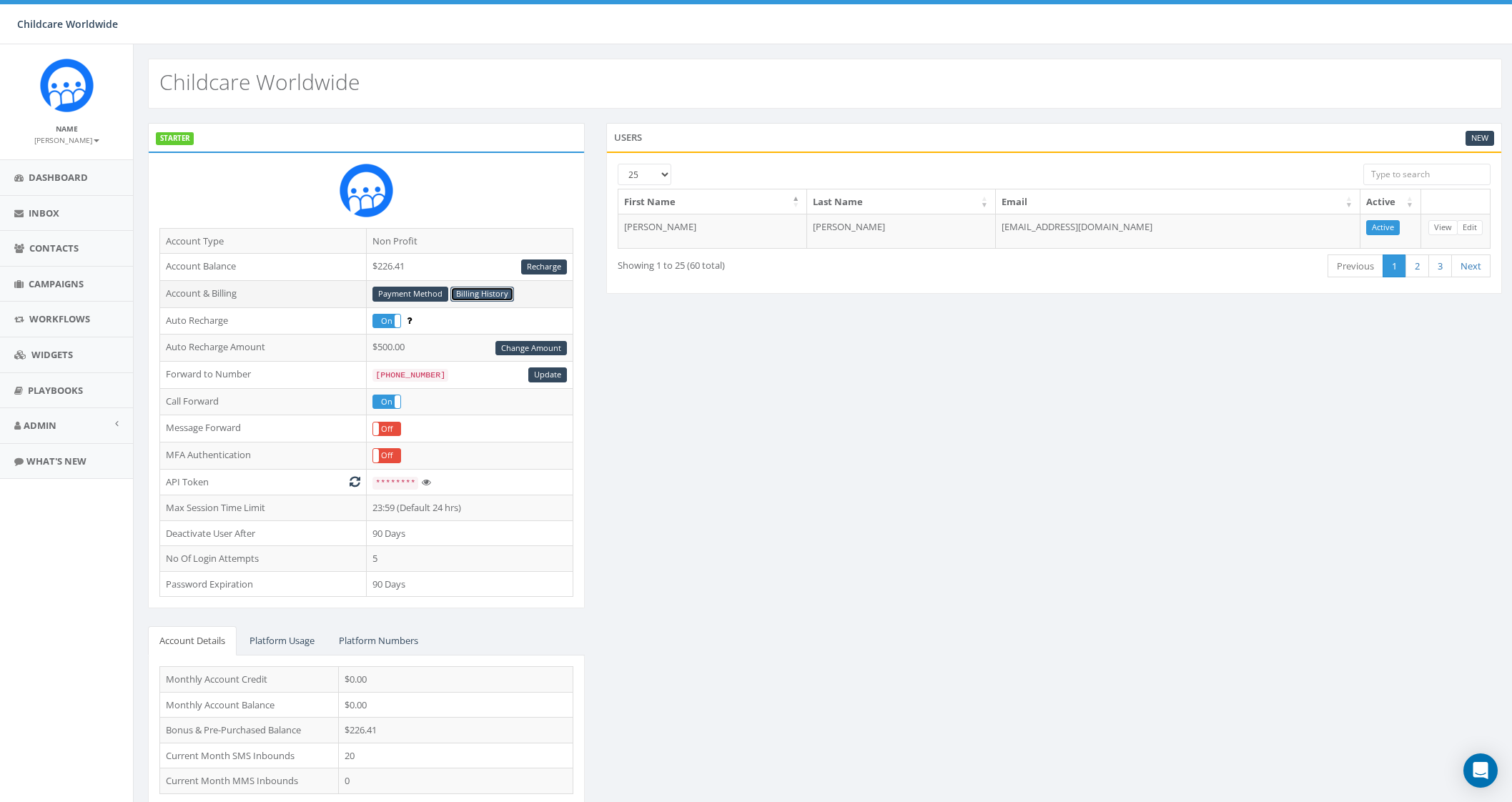
click at [477, 298] on link "Billing History" at bounding box center [482, 294] width 64 height 15
click at [73, 287] on span "Campaigns" at bounding box center [56, 284] width 55 height 13
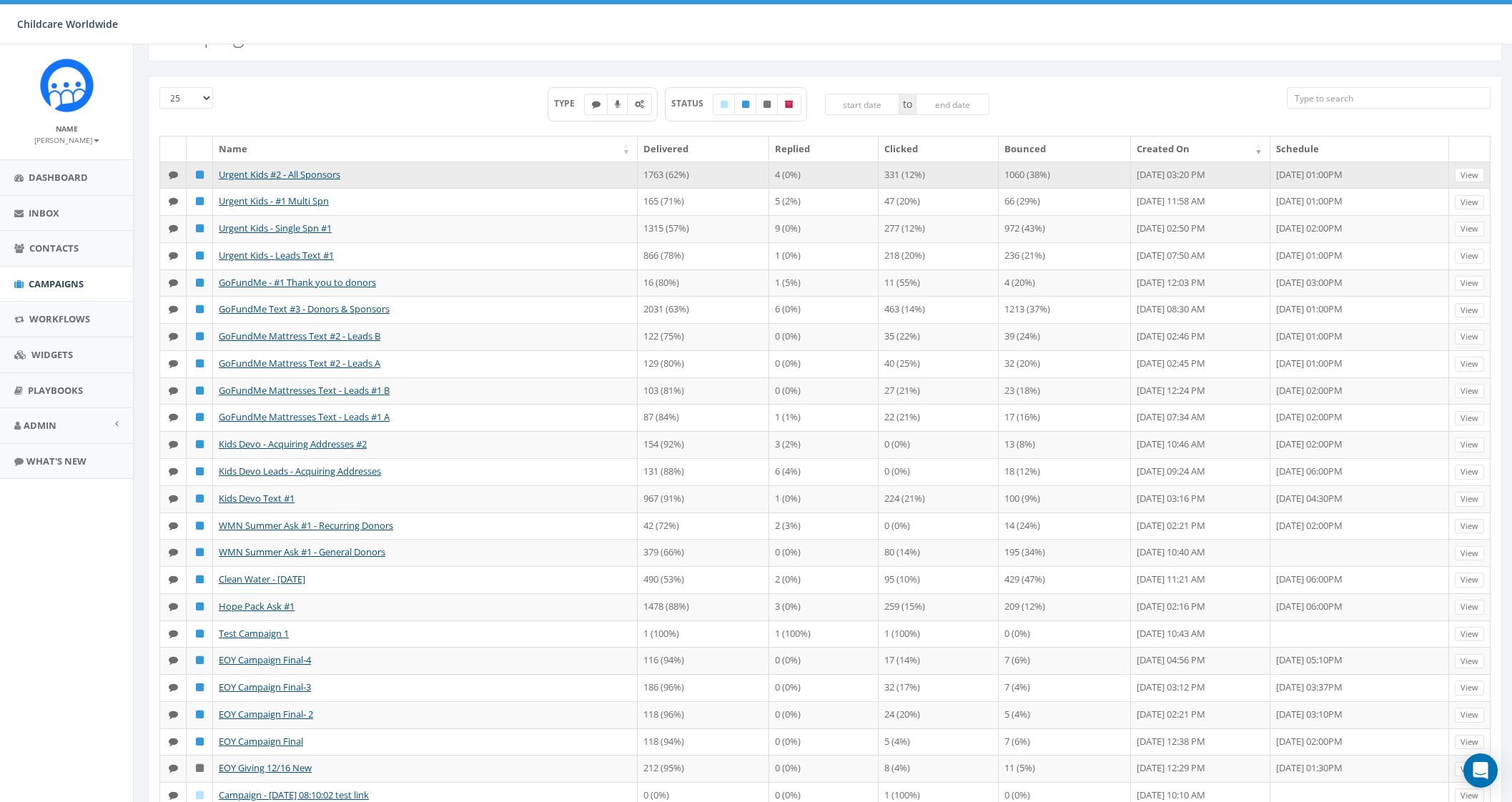
scroll to position [21, 0]
